Goal: Complete application form

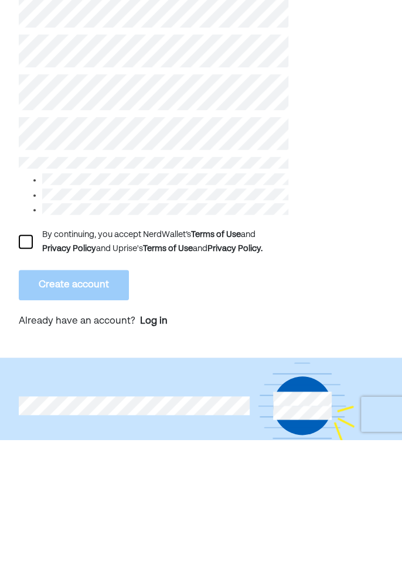
click at [22, 381] on div at bounding box center [26, 382] width 14 height 14
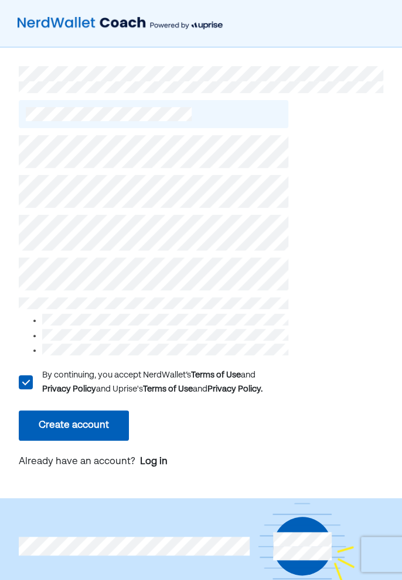
click at [116, 429] on button "Create account" at bounding box center [74, 425] width 110 height 30
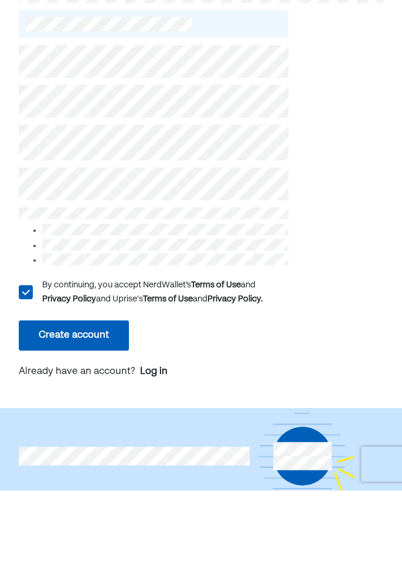
click at [115, 420] on button "Create account" at bounding box center [74, 425] width 110 height 30
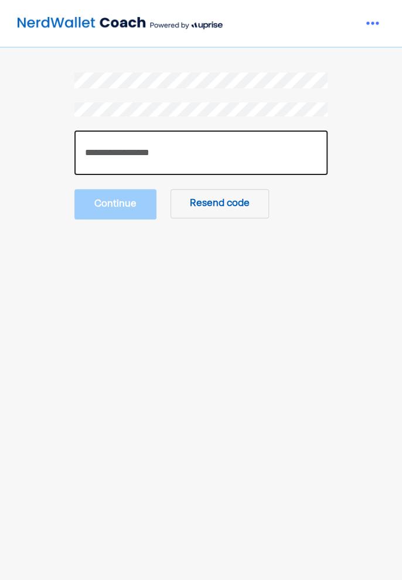
click at [157, 150] on input "number" at bounding box center [200, 153] width 253 height 44
type input "******"
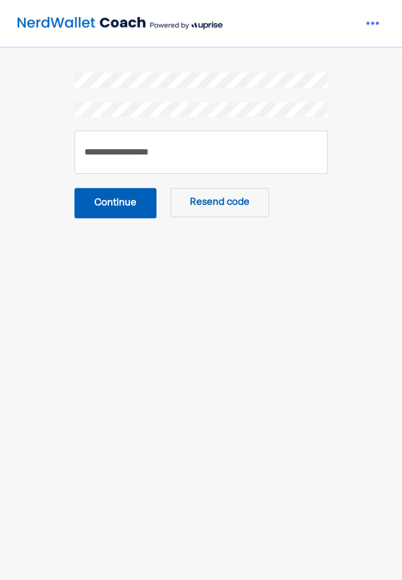
click at [86, 203] on button "Continue" at bounding box center [115, 203] width 82 height 30
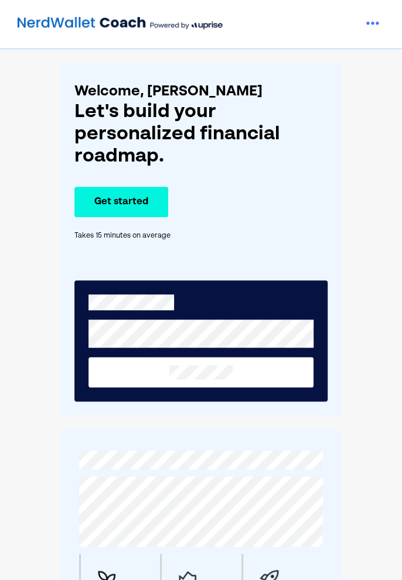
click at [85, 204] on button "Get started" at bounding box center [121, 202] width 94 height 30
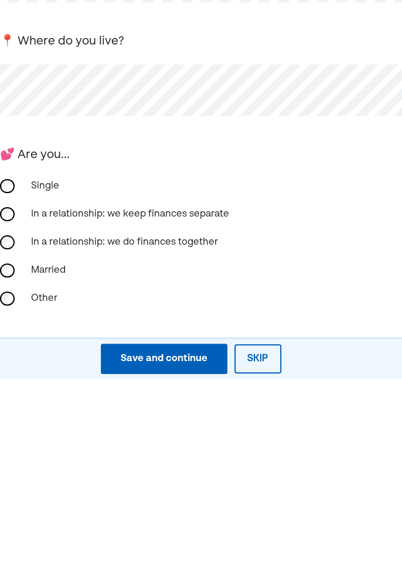
click at [26, 379] on div "Single" at bounding box center [82, 387] width 117 height 28
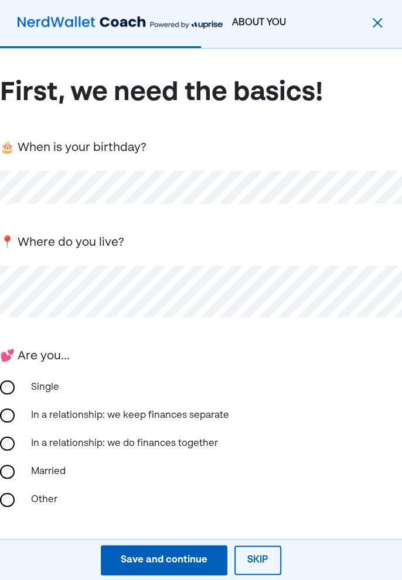
click at [200, 559] on div "Save and continue" at bounding box center [164, 560] width 87 height 14
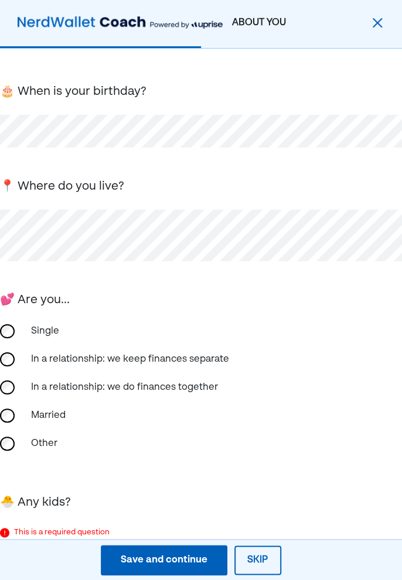
scroll to position [47, 0]
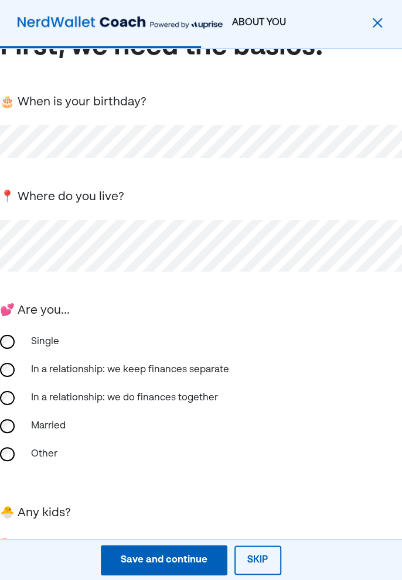
click at [12, 564] on div "Yes" at bounding box center [201, 570] width 402 height 28
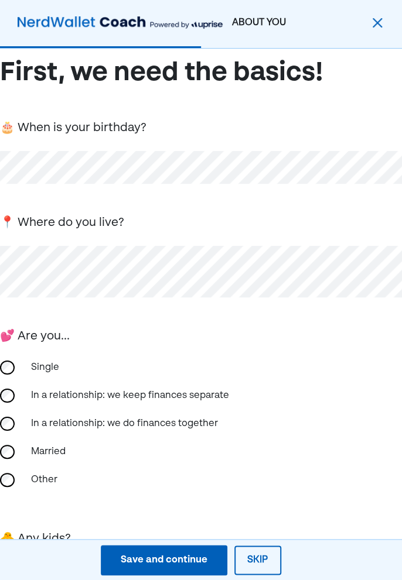
click at [164, 575] on button "Save and continue Save Save and continue" at bounding box center [164, 560] width 126 height 30
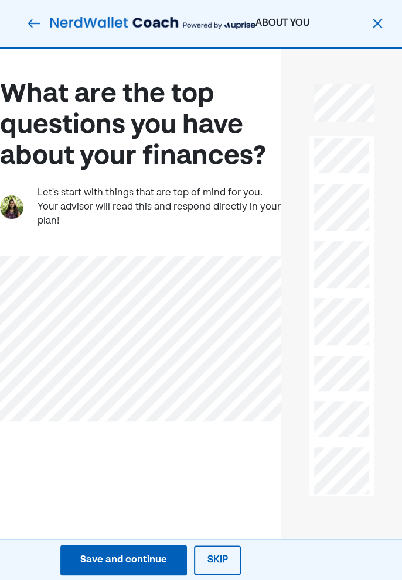
click at [224, 575] on button "Skip" at bounding box center [217, 560] width 47 height 29
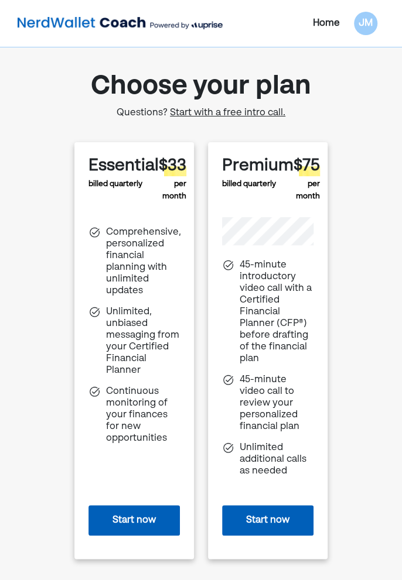
click at [255, 109] on span "Start with a free intro call." at bounding box center [227, 112] width 115 height 9
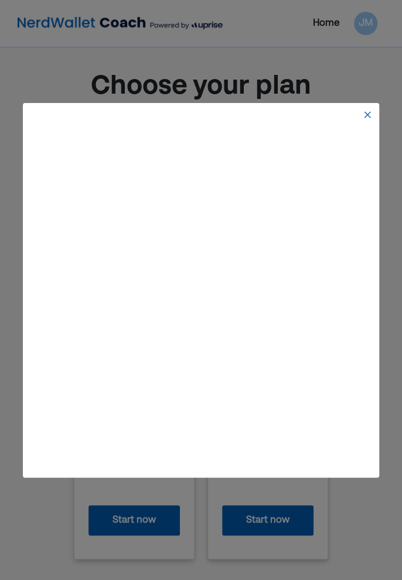
click at [366, 119] on img at bounding box center [366, 114] width 9 height 9
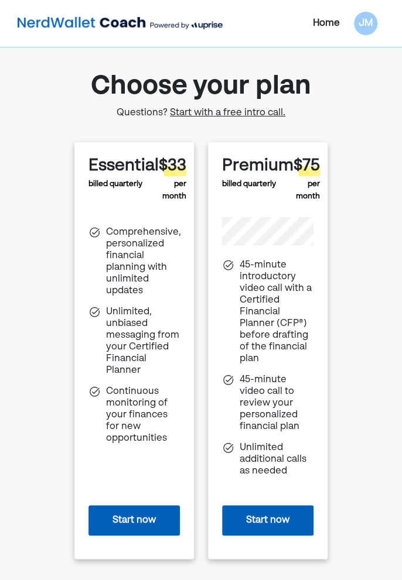
click at [162, 523] on button "Start now" at bounding box center [133, 520] width 91 height 30
